Goal: Information Seeking & Learning: Learn about a topic

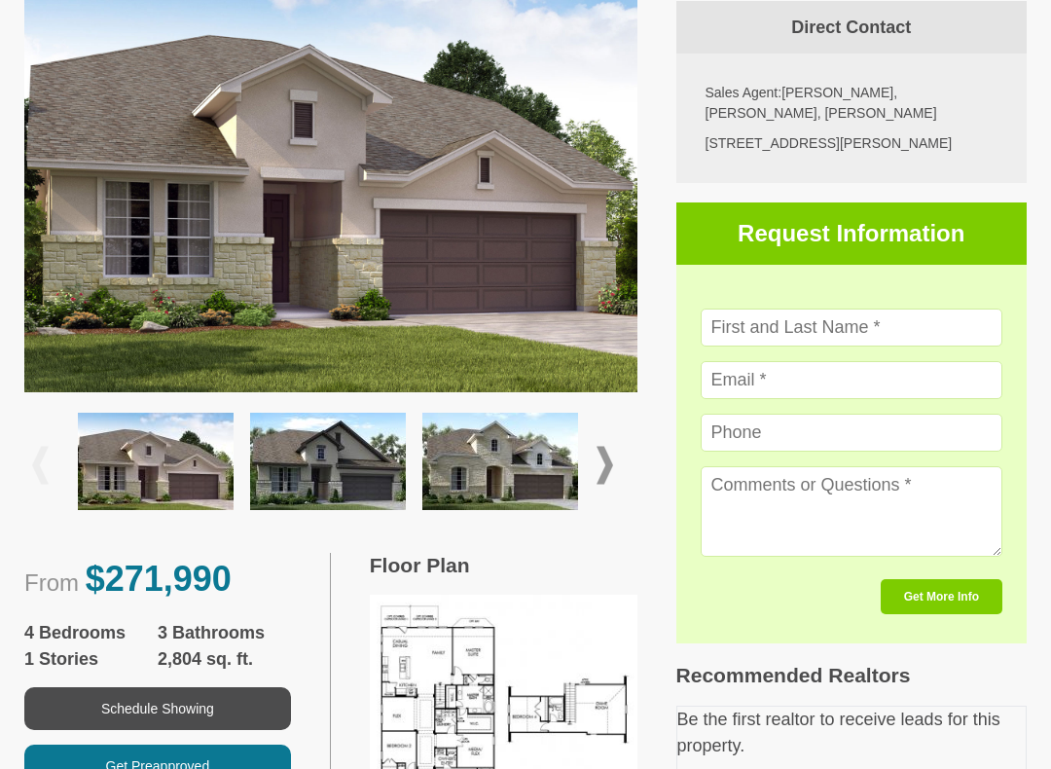
scroll to position [498, 0]
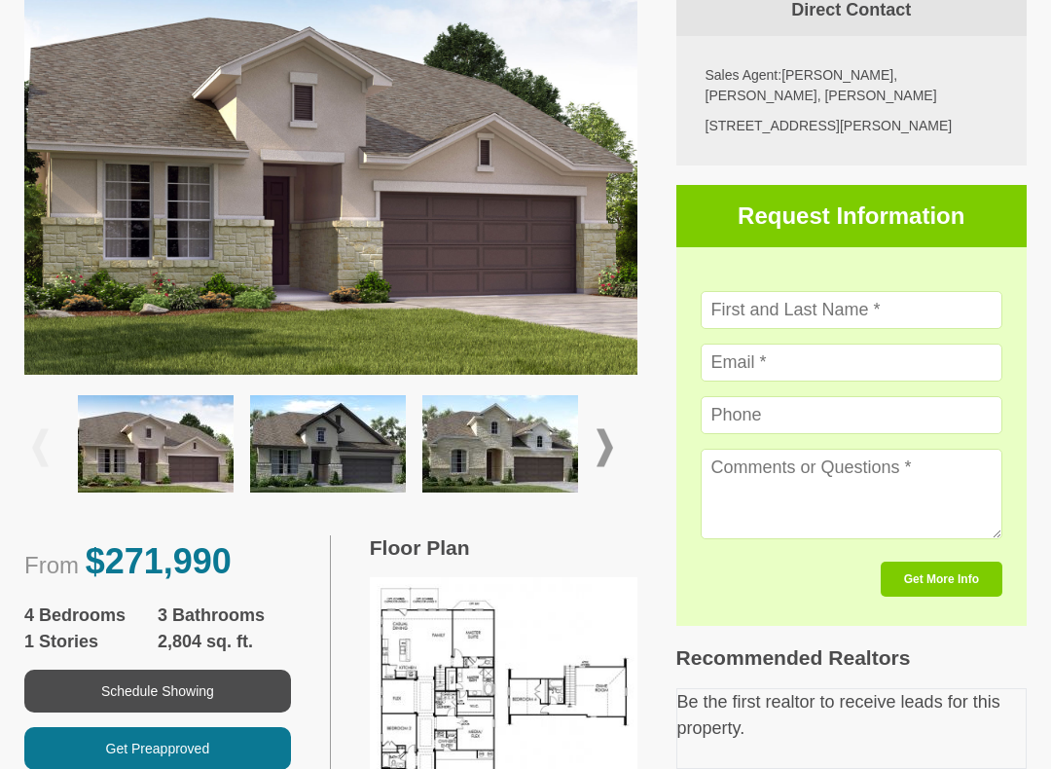
click at [610, 454] on span at bounding box center [605, 447] width 17 height 38
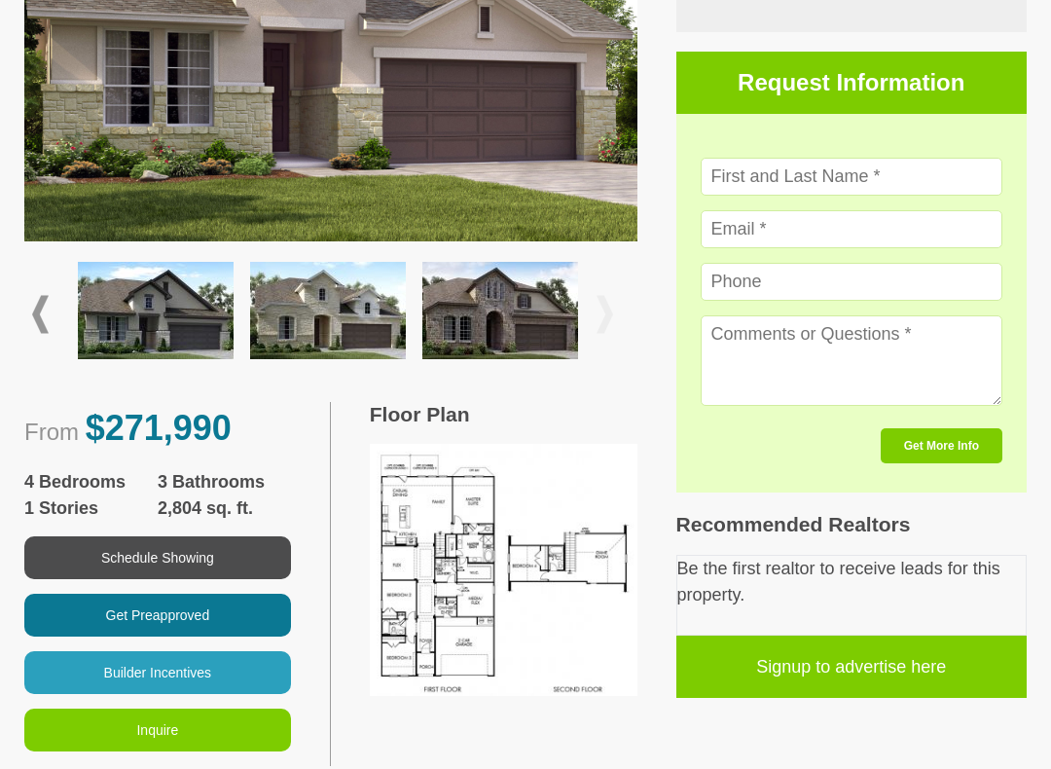
scroll to position [632, 0]
click at [609, 318] on span at bounding box center [605, 314] width 17 height 38
click at [492, 303] on img at bounding box center [501, 310] width 156 height 97
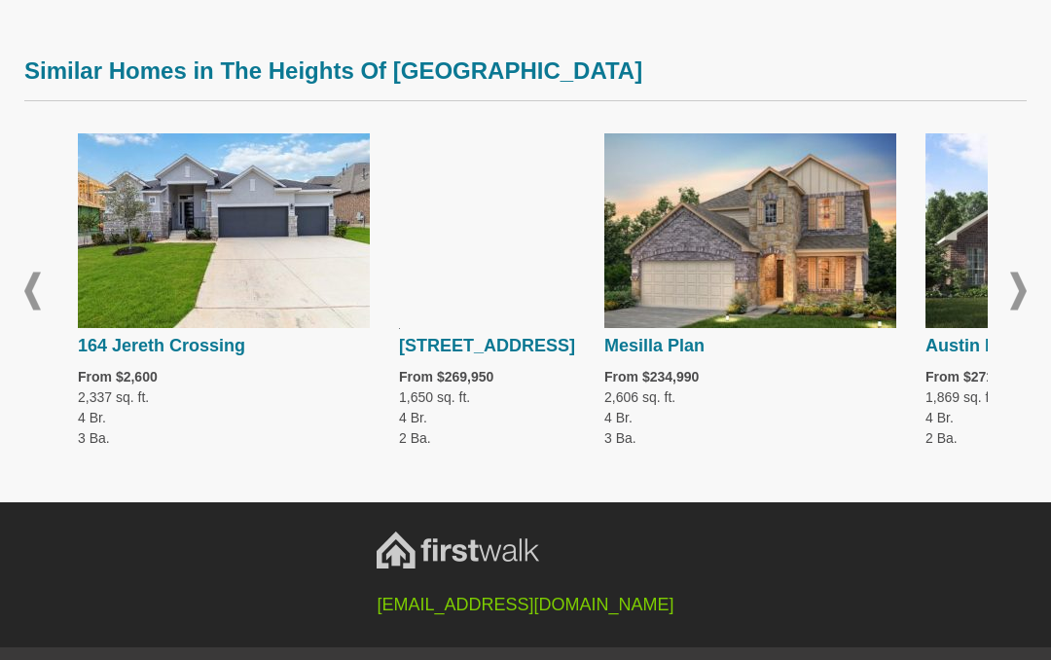
scroll to position [2412, 0]
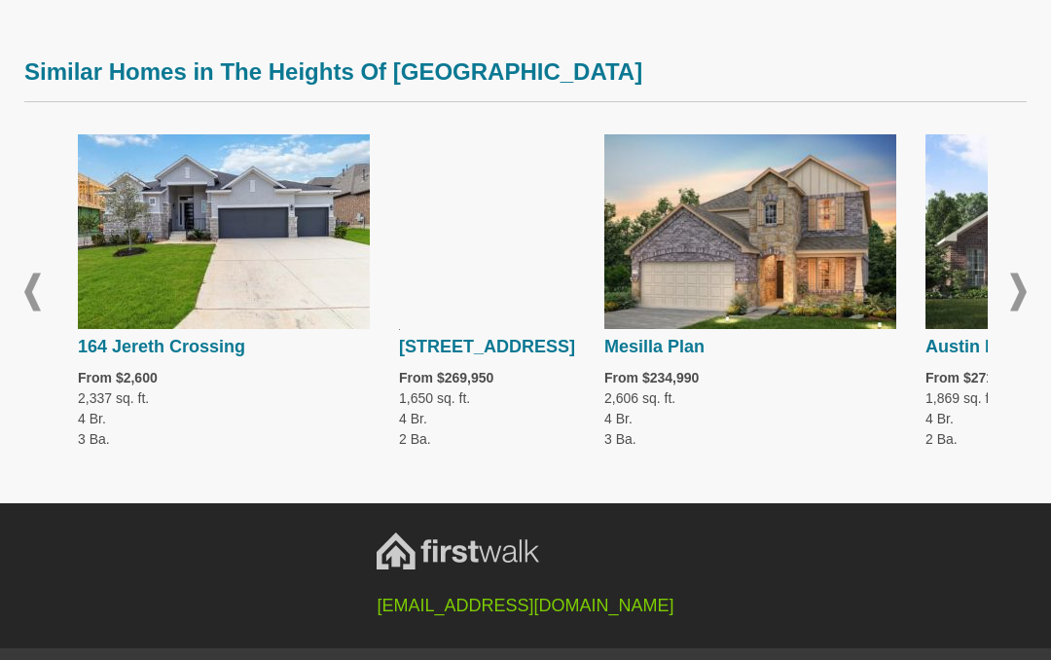
click at [1024, 297] on span at bounding box center [1019, 292] width 17 height 38
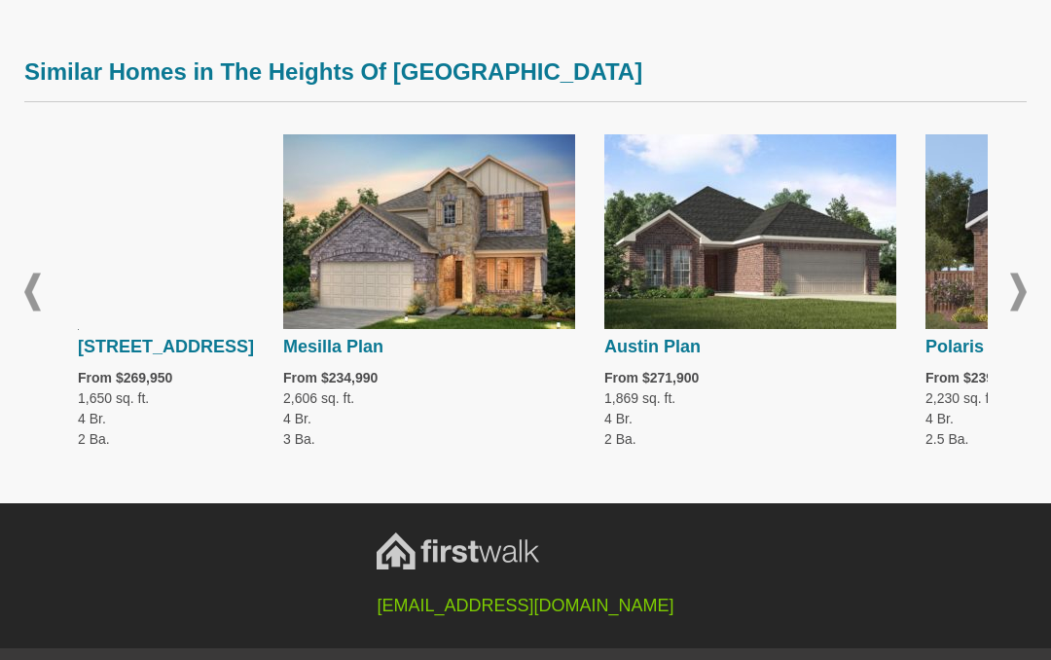
click at [1007, 292] on div "164 Jereth Crossing From $2,600 2,337 sq. ft. 4 Br. 3 Ba. 164 Jereth Crossing F…" at bounding box center [525, 292] width 1003 height 345
click at [1023, 293] on span at bounding box center [1019, 292] width 17 height 38
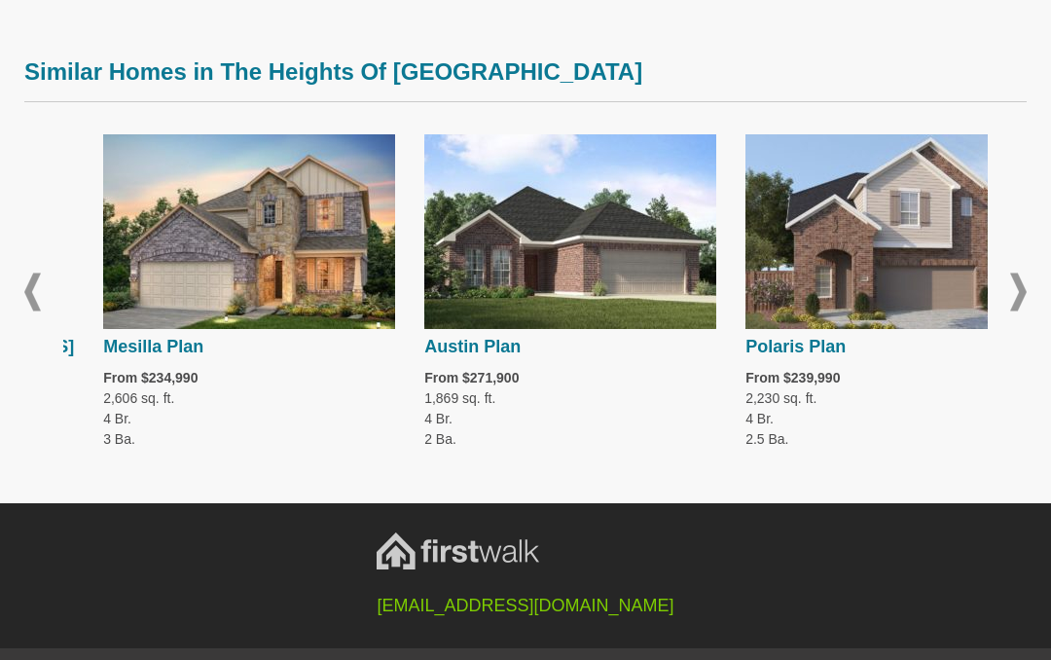
click at [1021, 290] on span at bounding box center [1019, 292] width 17 height 38
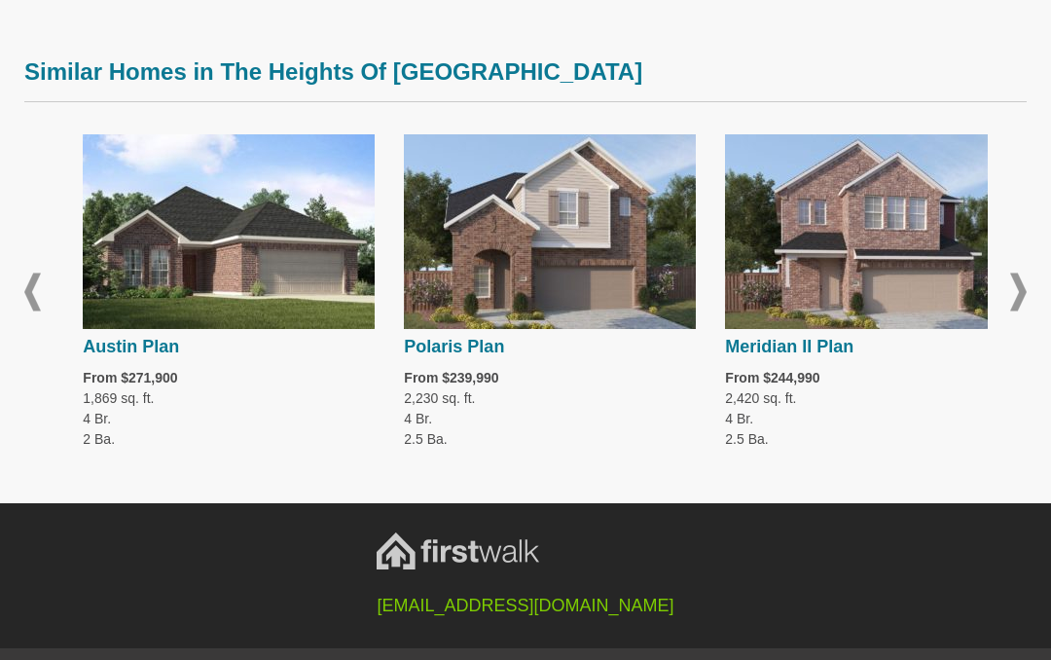
click at [1022, 288] on span at bounding box center [1019, 292] width 17 height 38
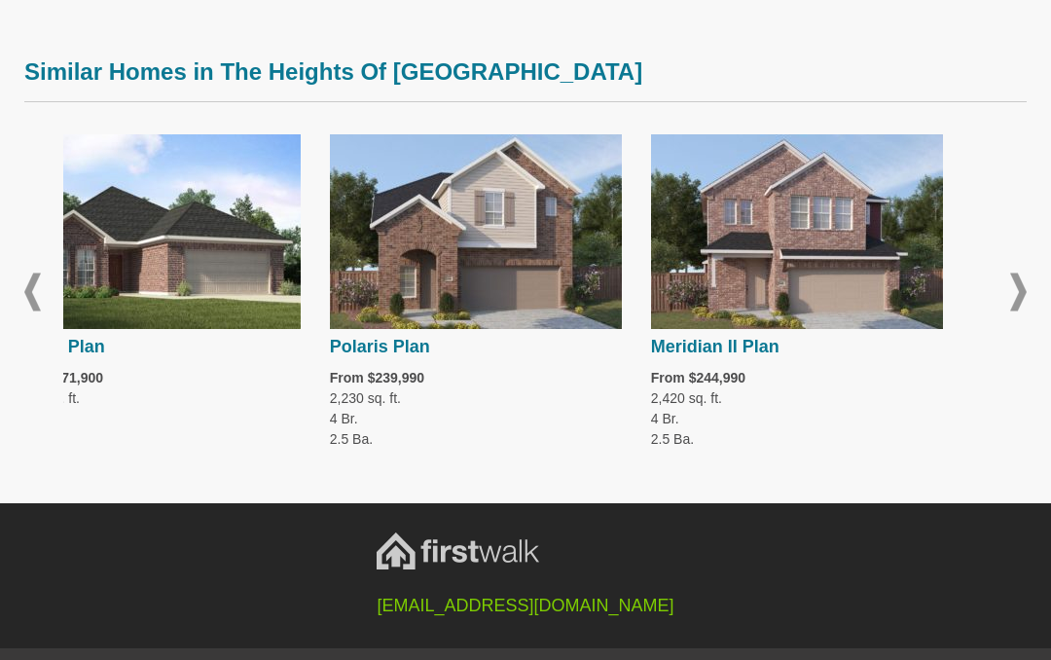
click at [1024, 287] on span at bounding box center [1019, 292] width 17 height 38
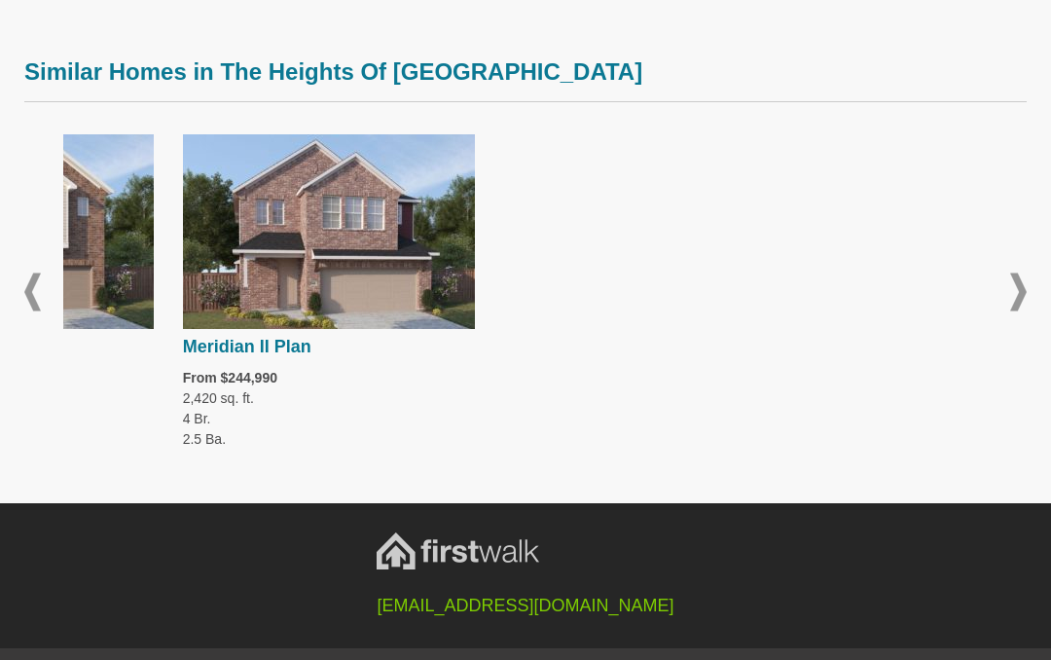
click at [1023, 290] on span at bounding box center [1019, 292] width 17 height 38
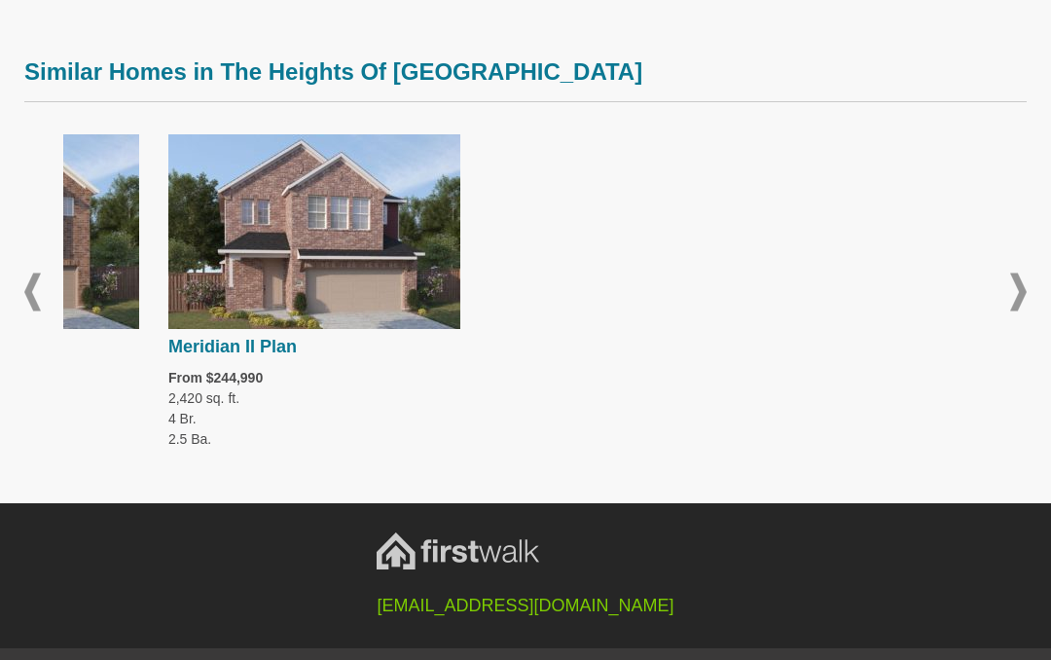
click at [1024, 280] on span at bounding box center [1019, 292] width 17 height 38
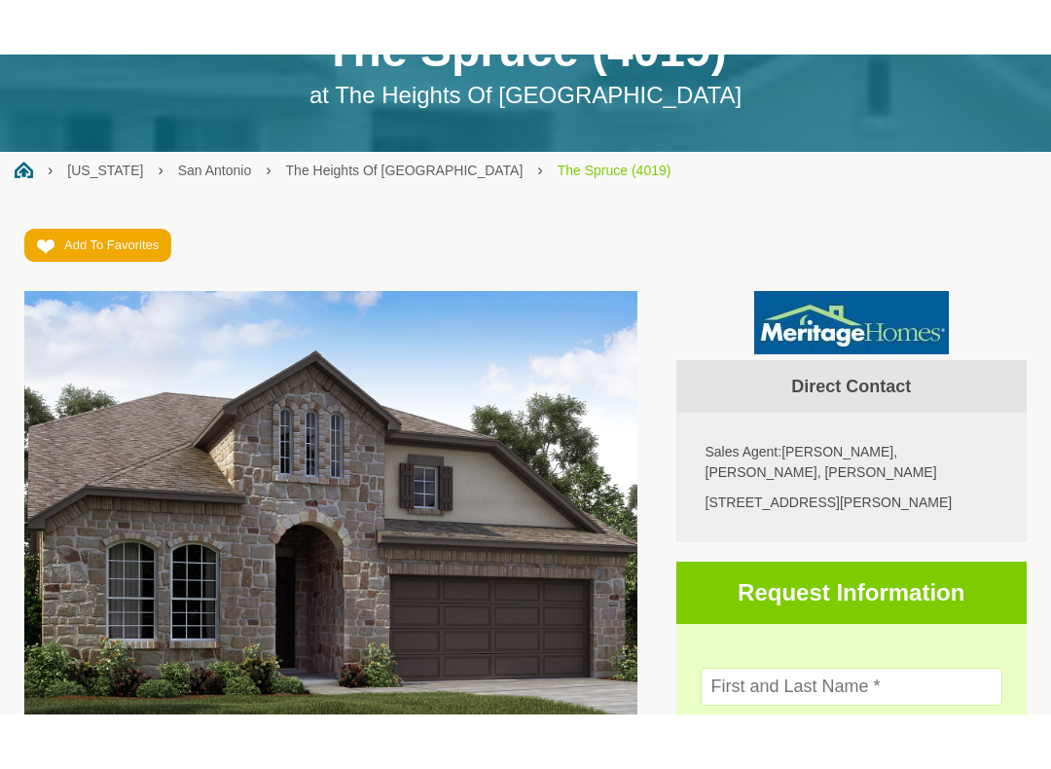
scroll to position [170, 0]
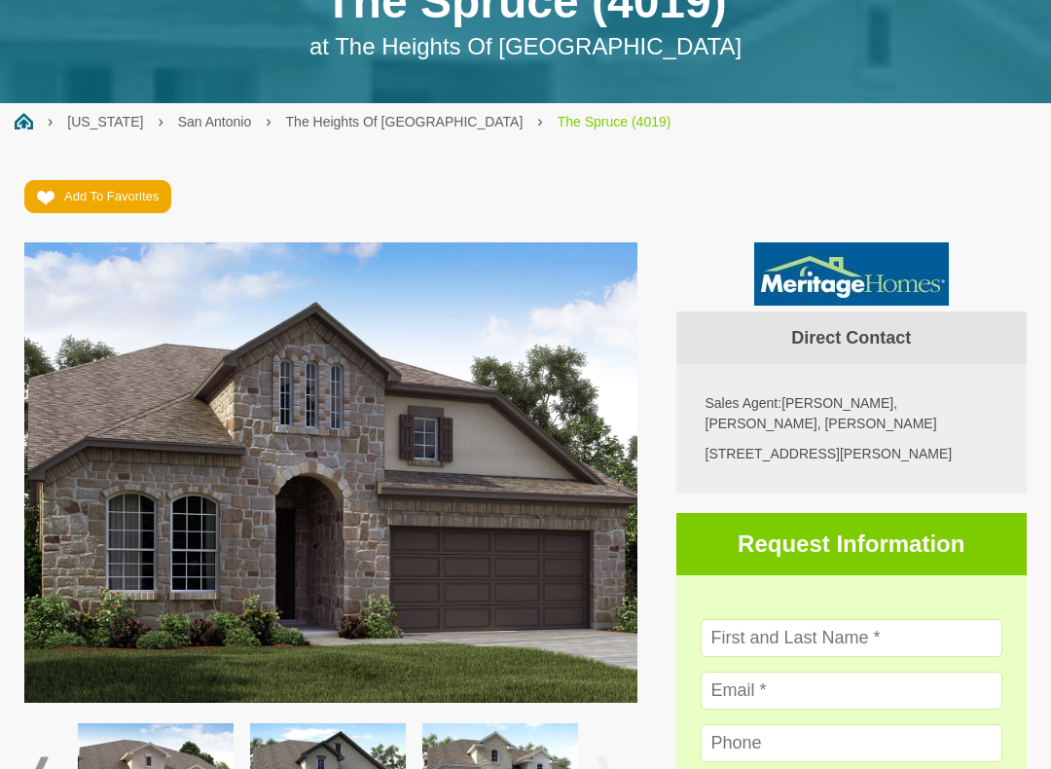
click at [508, 522] on img at bounding box center [330, 471] width 613 height 459
click at [376, 123] on link "The Heights Of Arcadia Ridge" at bounding box center [405, 122] width 238 height 16
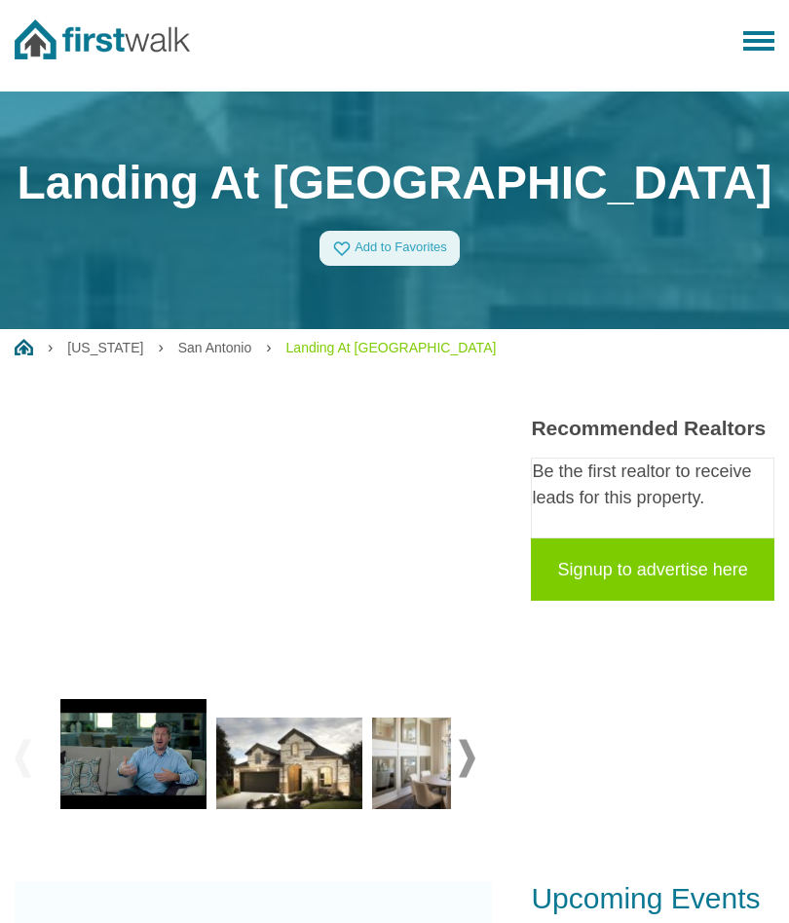
click at [412, 754] on img at bounding box center [445, 763] width 146 height 92
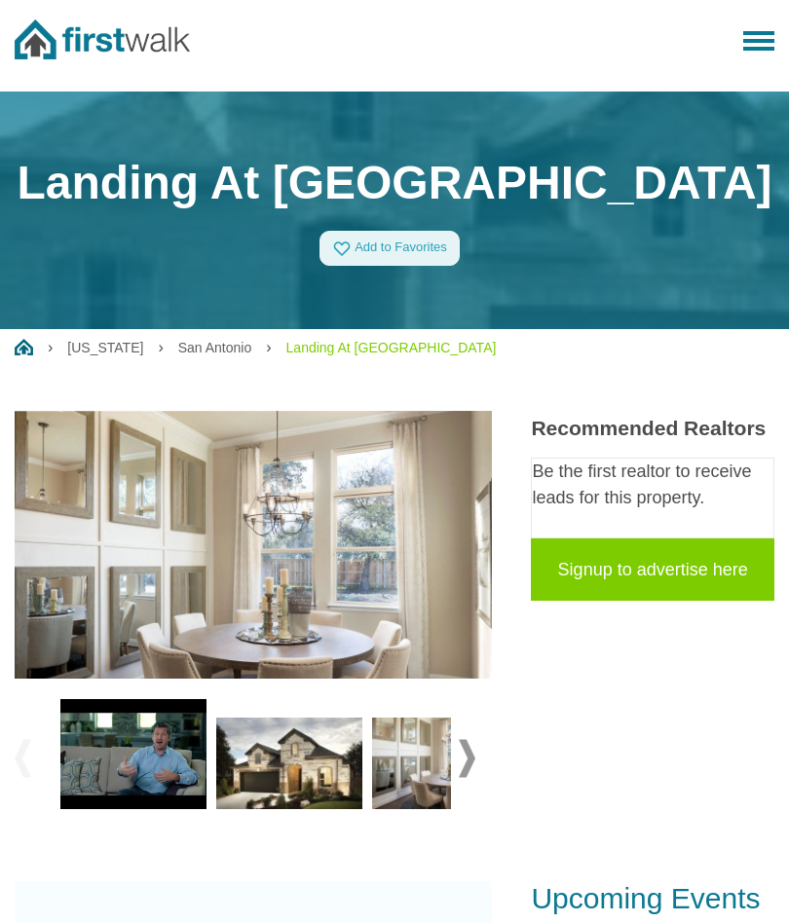
click at [470, 753] on span at bounding box center [467, 758] width 17 height 38
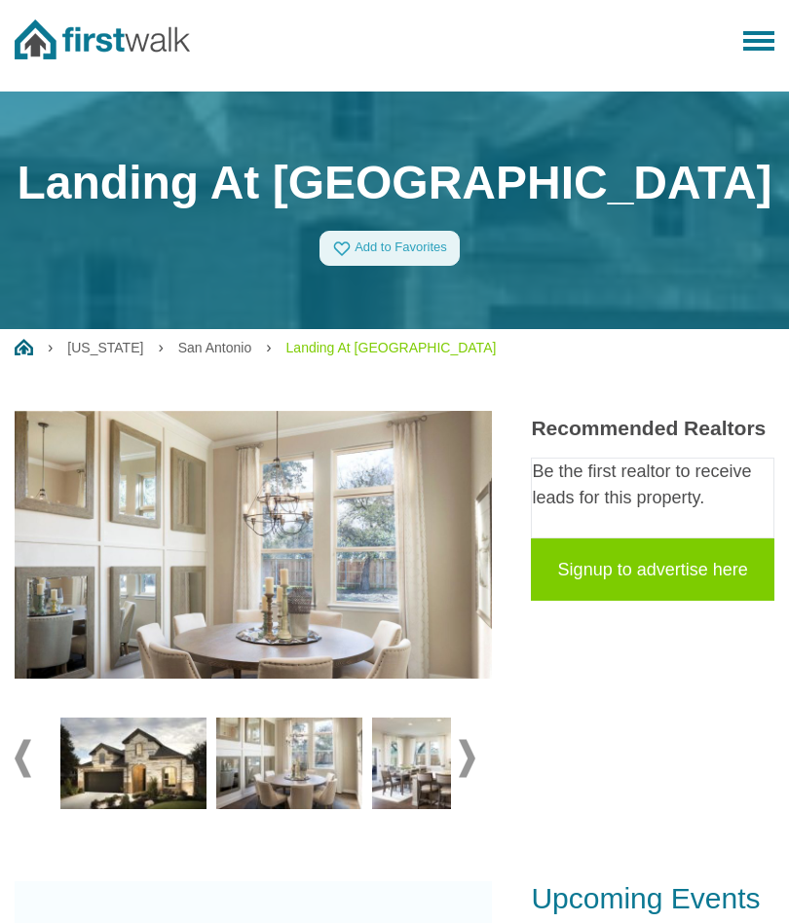
click at [473, 754] on span at bounding box center [467, 758] width 17 height 38
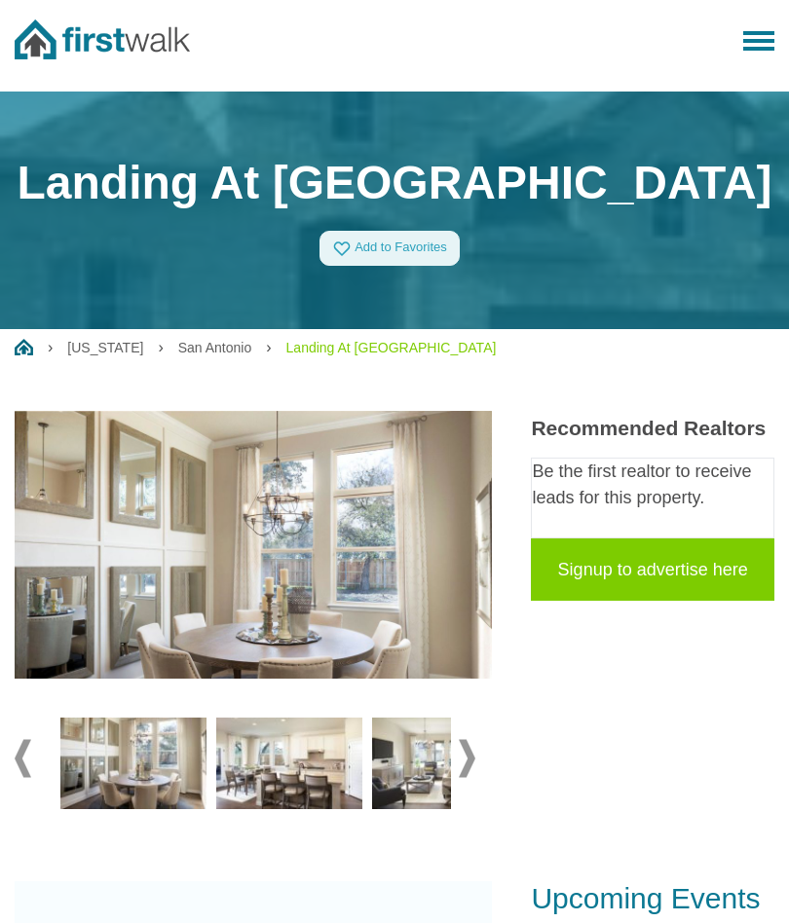
click at [473, 750] on span at bounding box center [467, 758] width 17 height 38
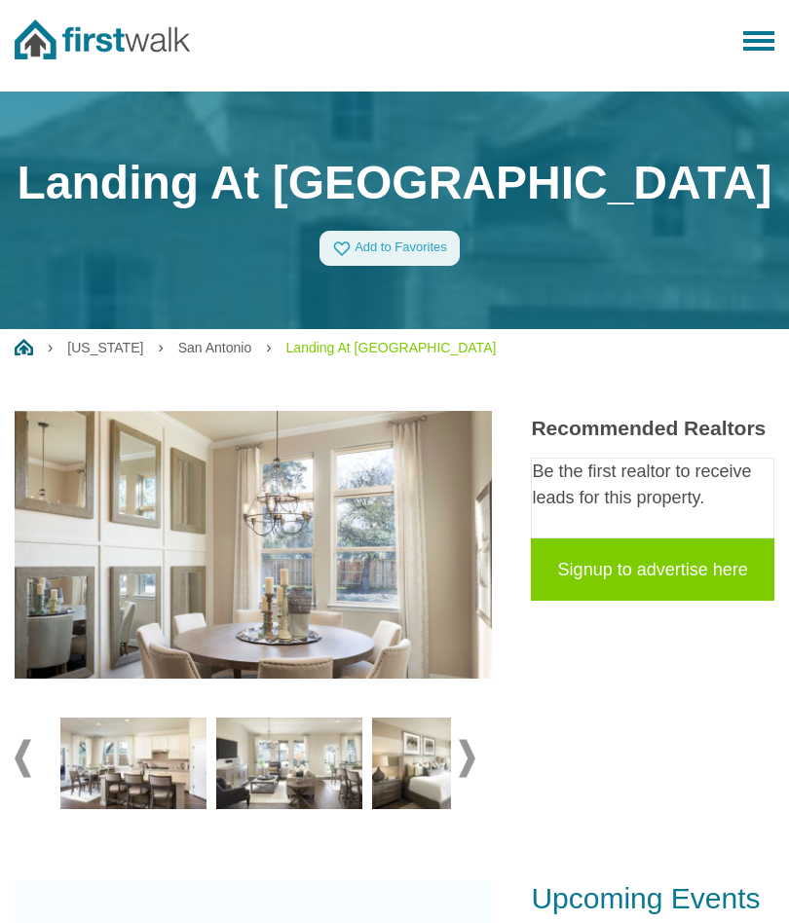
click at [475, 747] on span at bounding box center [467, 758] width 17 height 38
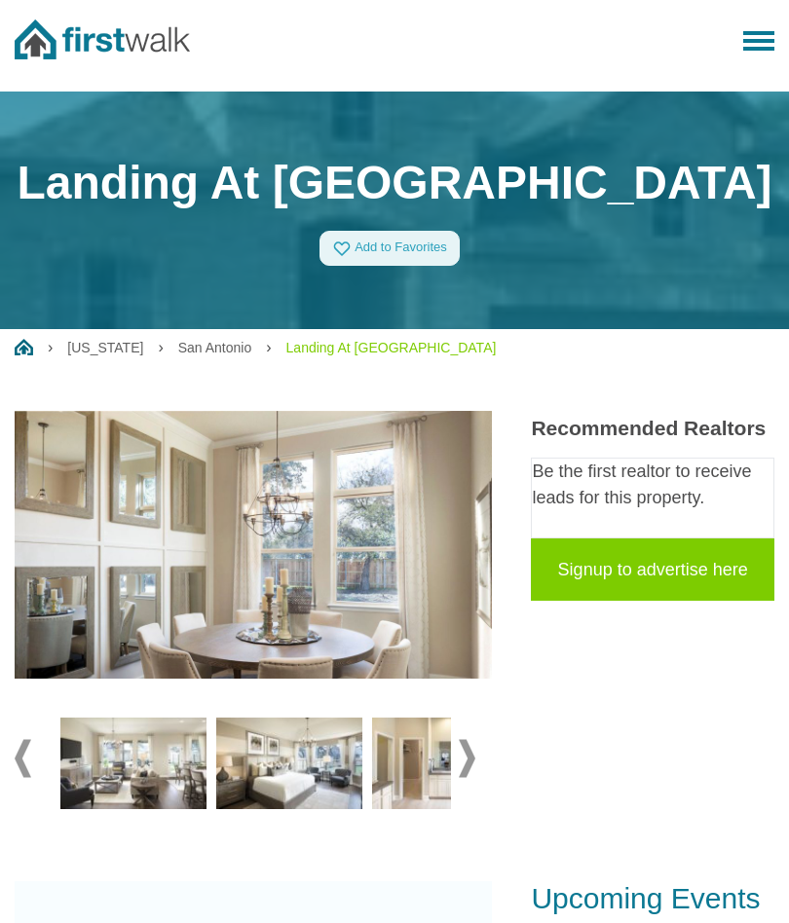
click at [473, 748] on span at bounding box center [467, 758] width 17 height 38
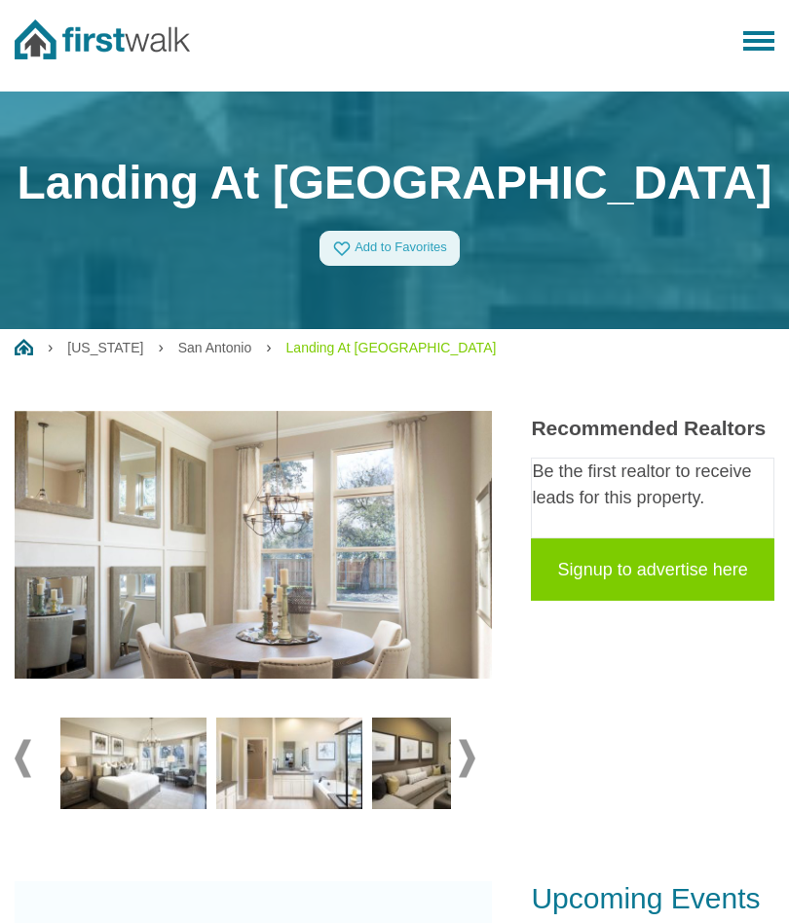
click at [467, 748] on span at bounding box center [467, 758] width 17 height 38
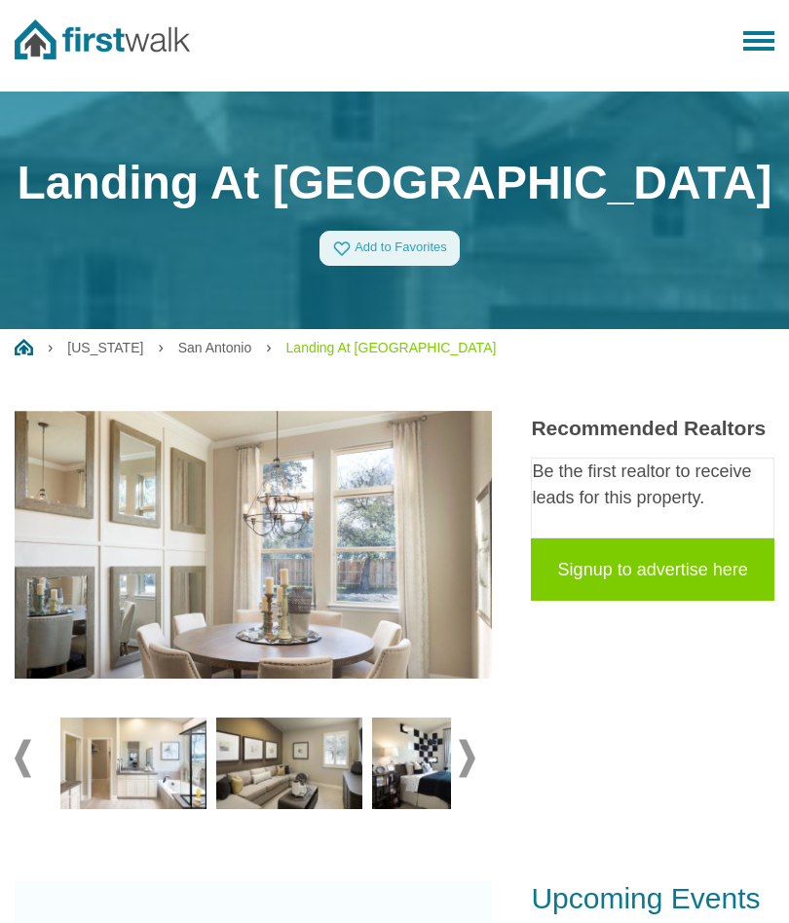
click at [312, 749] on img at bounding box center [289, 763] width 146 height 92
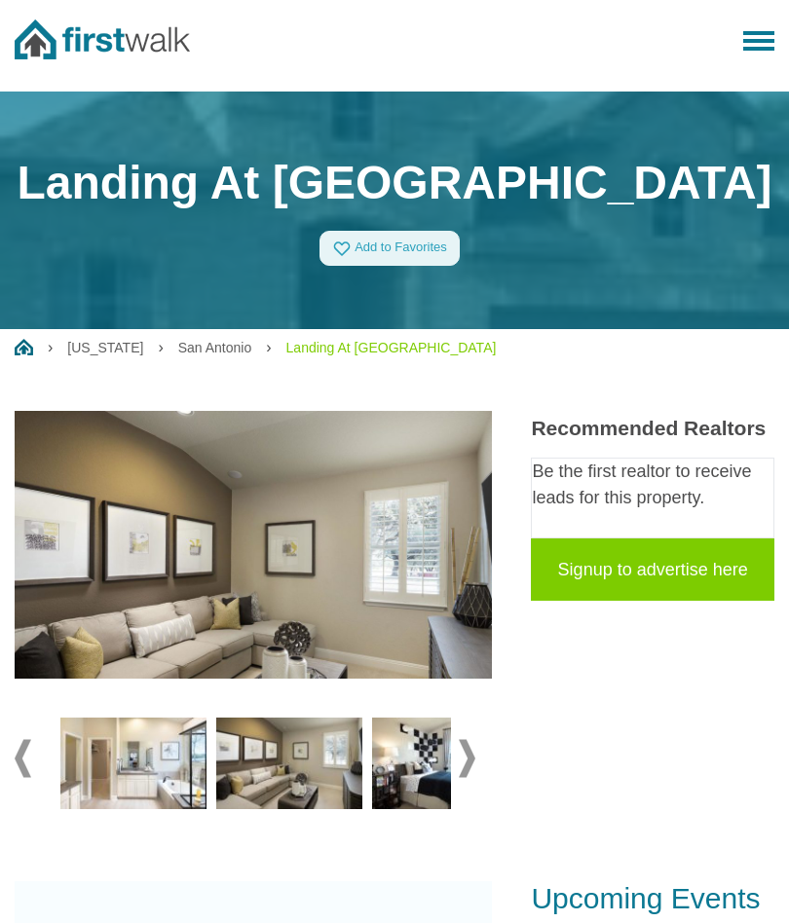
click at [165, 769] on img at bounding box center [133, 763] width 146 height 92
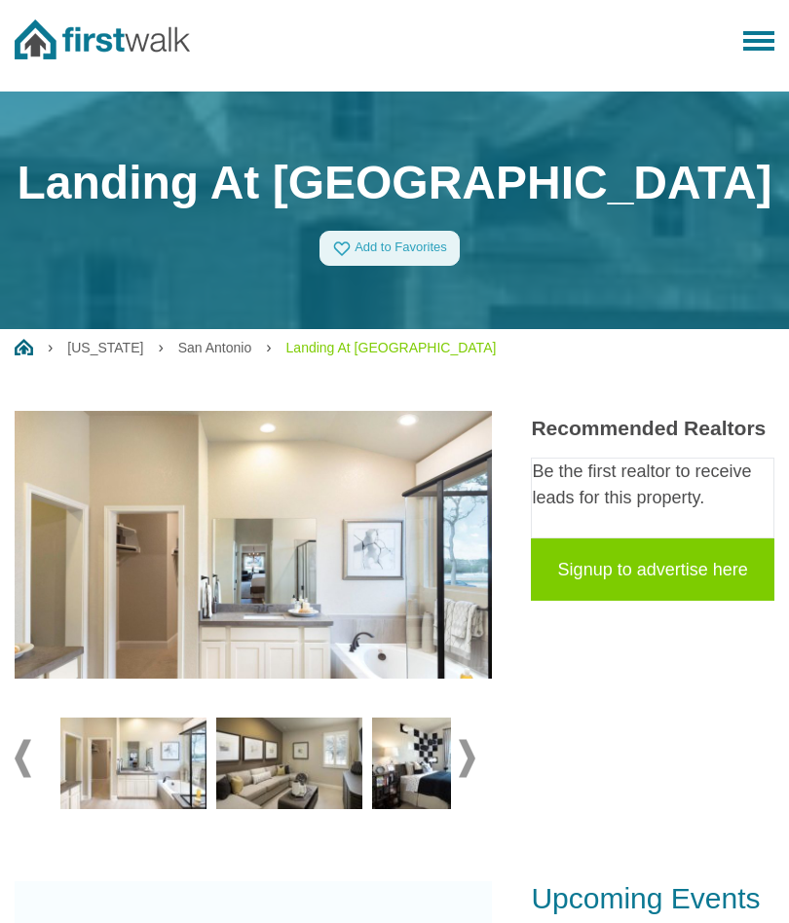
click at [286, 774] on img at bounding box center [289, 763] width 146 height 92
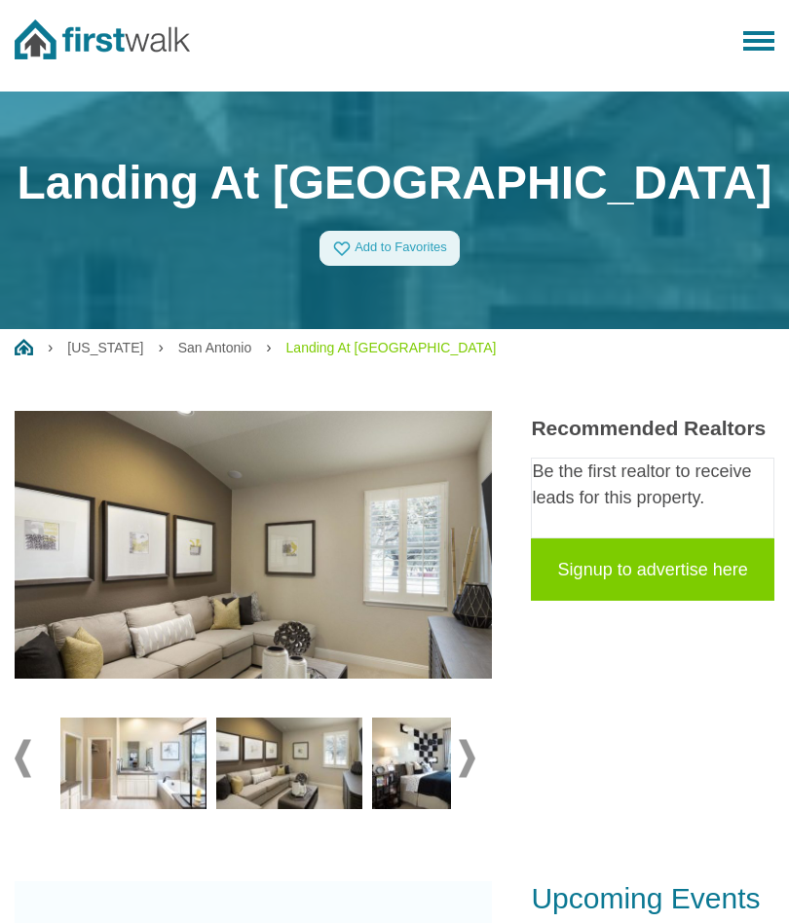
click at [399, 763] on img at bounding box center [445, 763] width 146 height 92
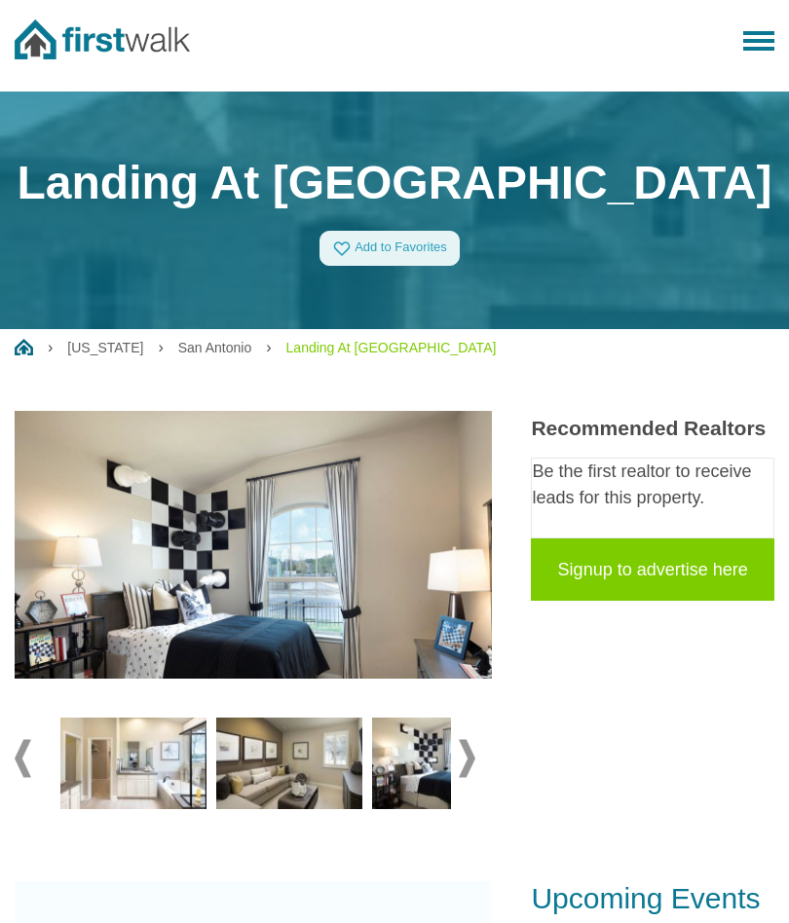
click at [425, 749] on img at bounding box center [445, 763] width 146 height 92
click at [474, 754] on span at bounding box center [467, 758] width 17 height 38
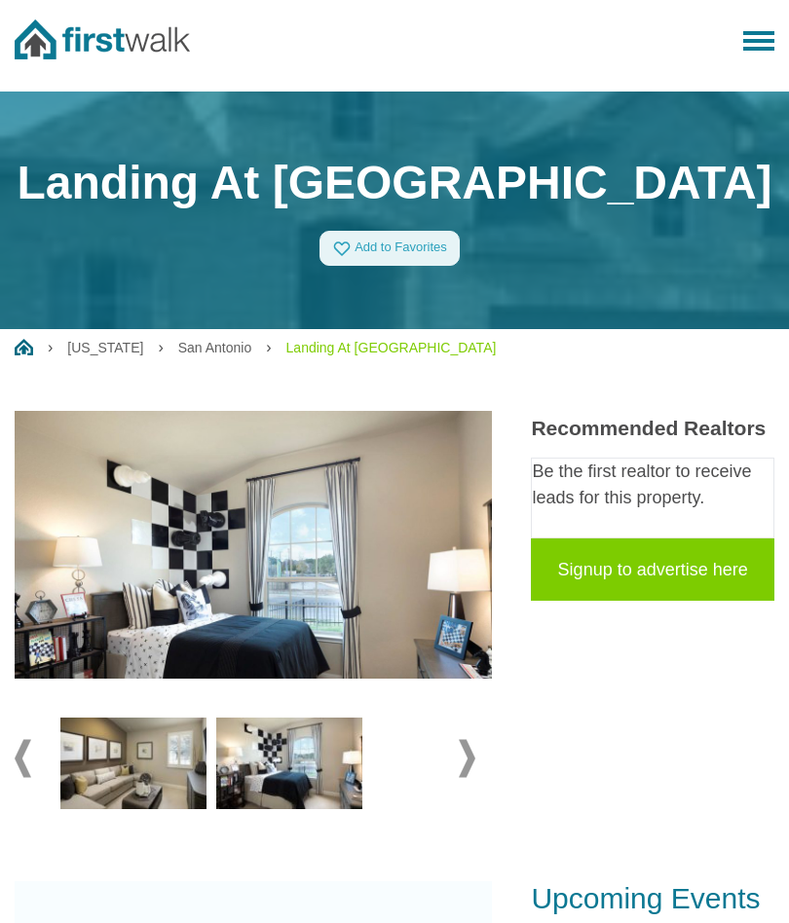
click at [319, 774] on img at bounding box center [289, 763] width 146 height 92
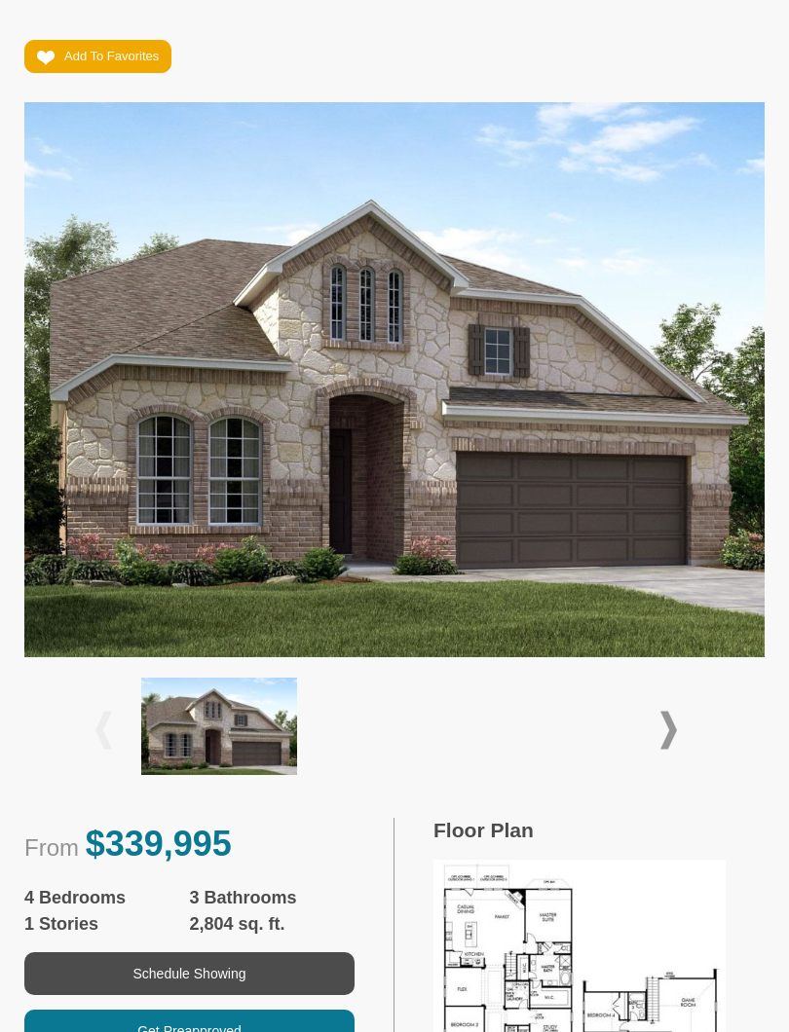
scroll to position [393, 0]
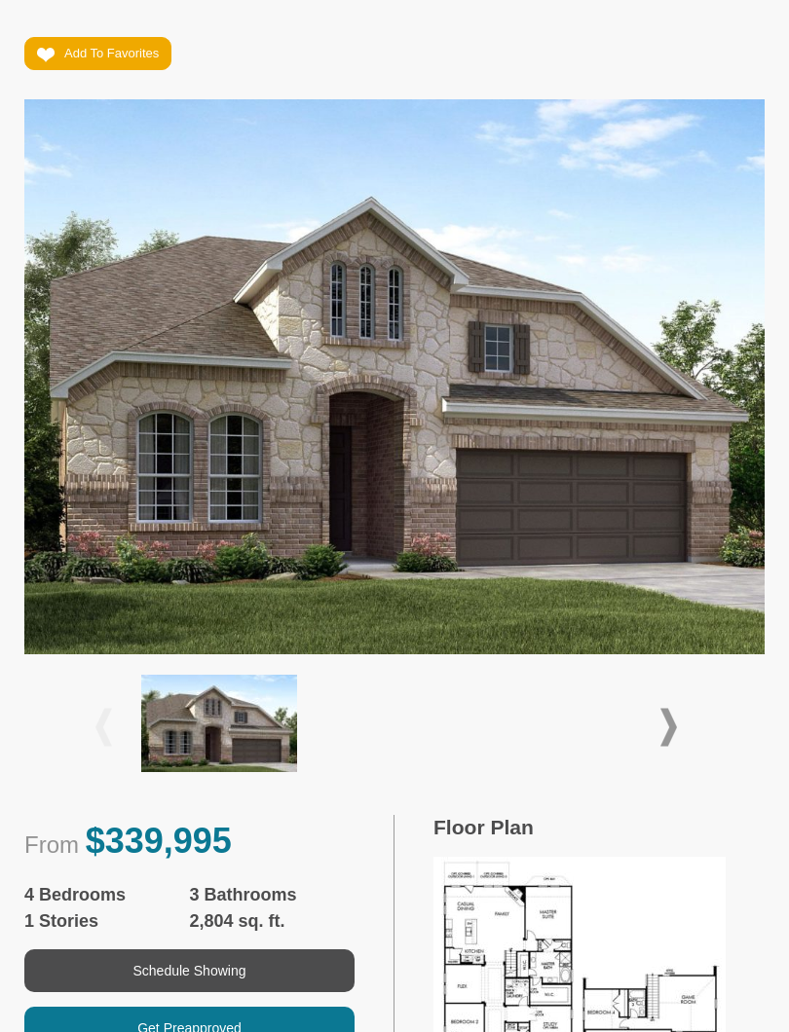
click at [673, 709] on span at bounding box center [668, 728] width 17 height 38
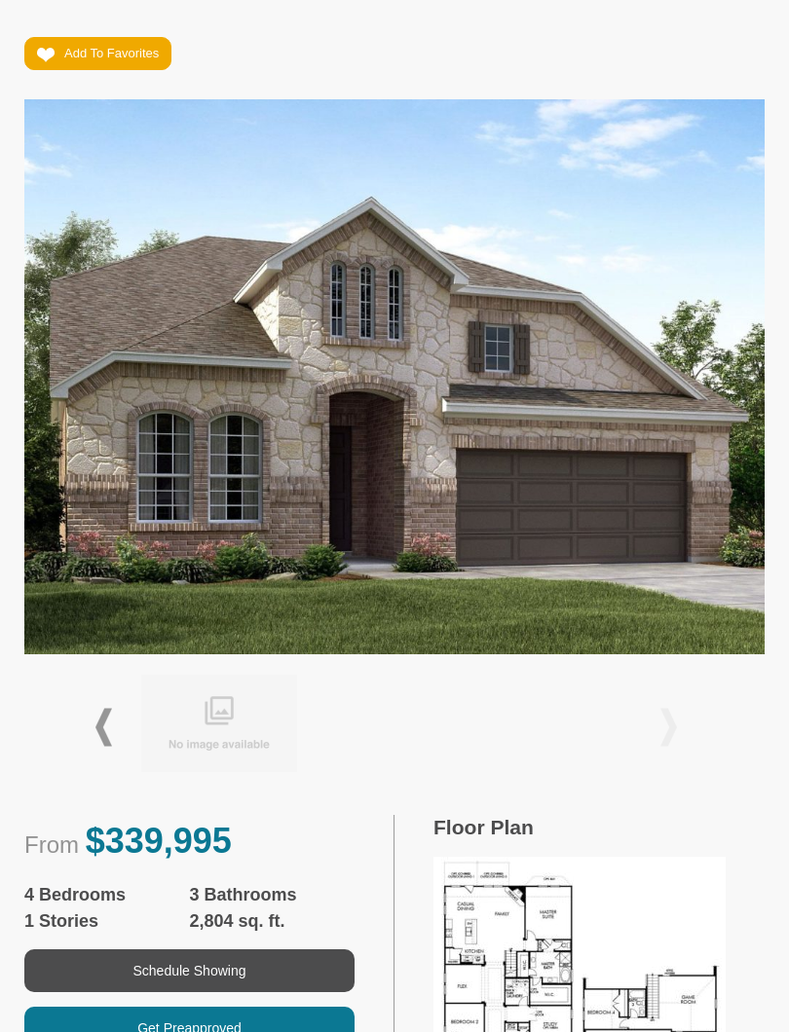
click at [668, 709] on span at bounding box center [668, 728] width 17 height 38
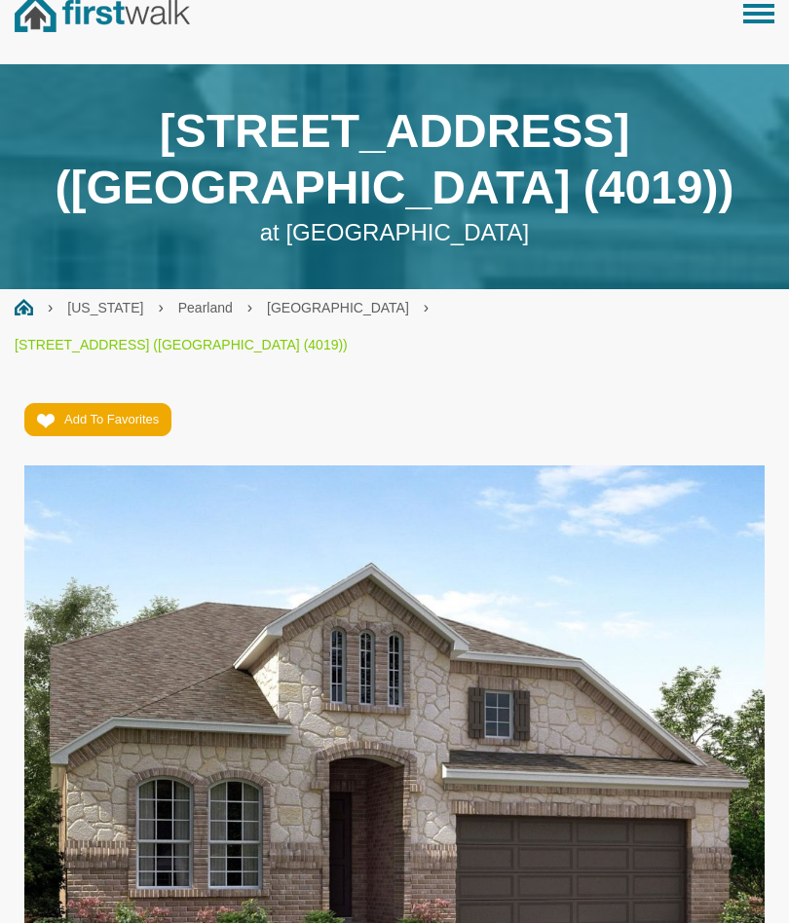
scroll to position [0, 0]
